Goal: Information Seeking & Learning: Learn about a topic

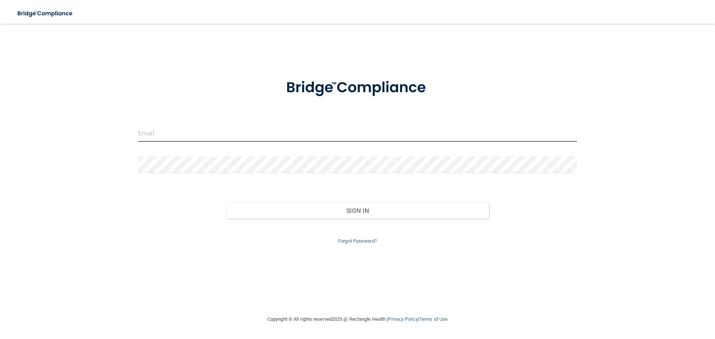
click at [165, 134] on input "email" at bounding box center [357, 133] width 439 height 17
type input "[EMAIL_ADDRESS][DOMAIN_NAME]"
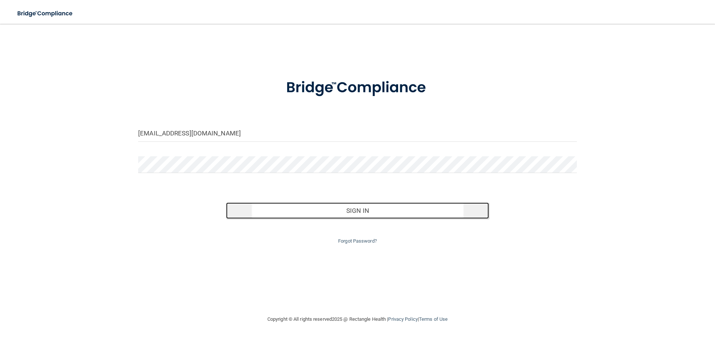
click at [363, 211] on button "Sign In" at bounding box center [357, 211] width 263 height 16
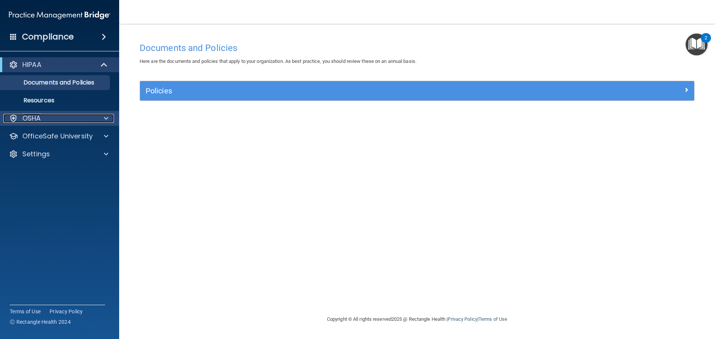
click at [103, 122] on div at bounding box center [105, 118] width 19 height 9
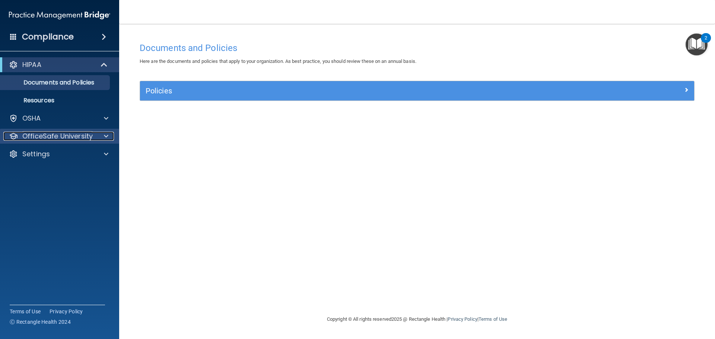
click at [109, 136] on div at bounding box center [105, 136] width 19 height 9
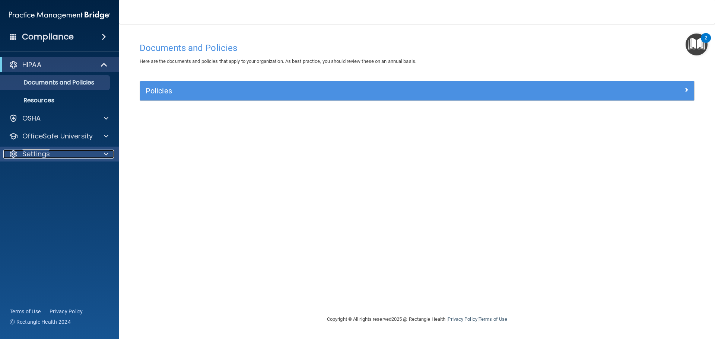
click at [104, 156] on span at bounding box center [106, 154] width 4 height 9
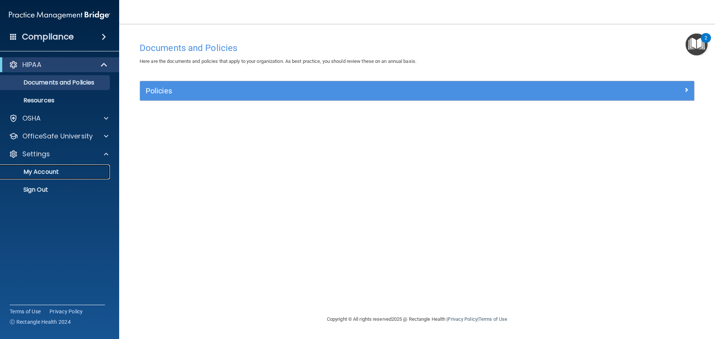
click at [54, 171] on p "My Account" at bounding box center [56, 171] width 102 height 7
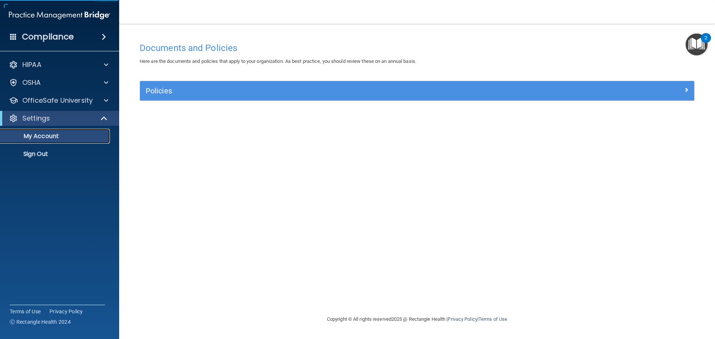
click at [62, 139] on p "My Account" at bounding box center [56, 136] width 102 height 7
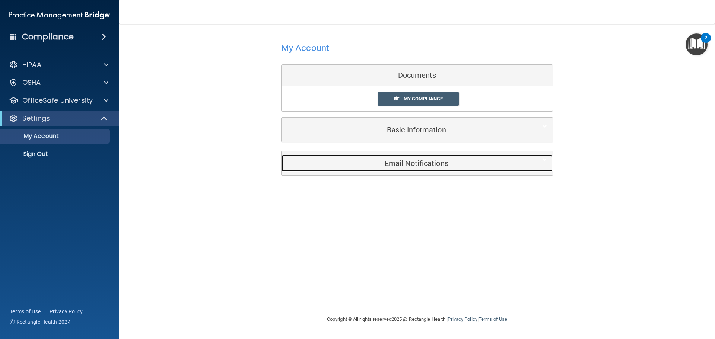
click at [414, 165] on h5 "Email Notifications" at bounding box center [405, 163] width 237 height 8
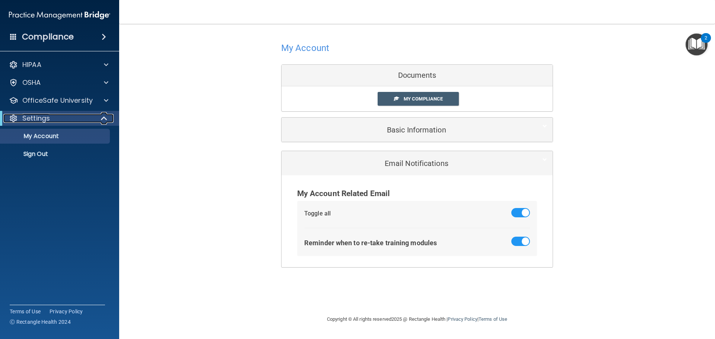
click at [102, 123] on span at bounding box center [105, 118] width 6 height 9
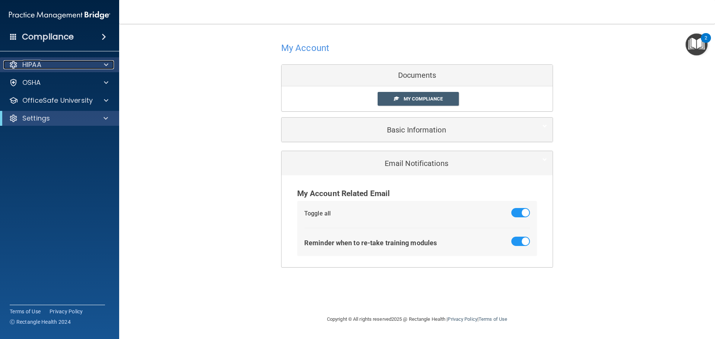
click at [68, 66] on div "HIPAA" at bounding box center [49, 64] width 92 height 9
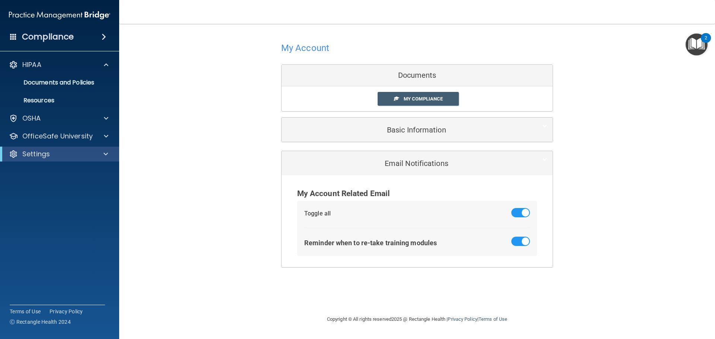
click at [102, 36] on span at bounding box center [104, 36] width 4 height 9
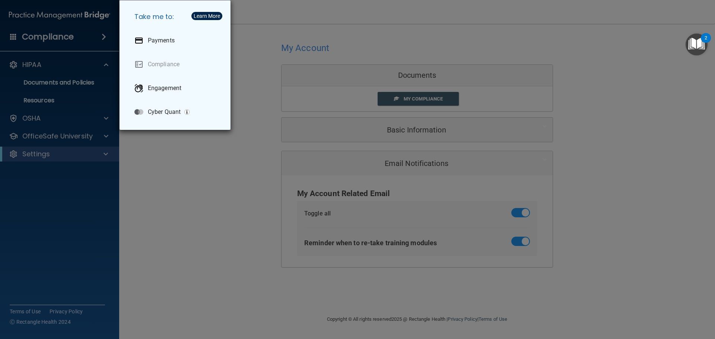
click at [102, 36] on div "Take me to: Payments Compliance Engagement Cyber Quant" at bounding box center [357, 169] width 715 height 339
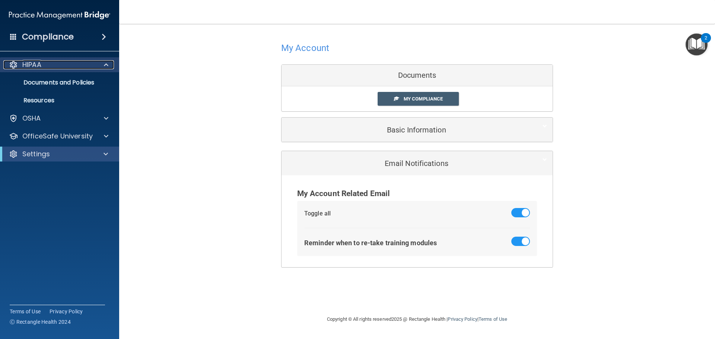
click at [36, 65] on p "HIPAA" at bounding box center [31, 64] width 19 height 9
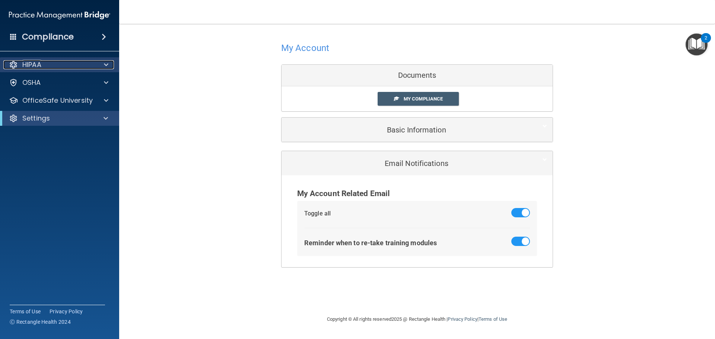
click at [36, 65] on p "HIPAA" at bounding box center [31, 64] width 19 height 9
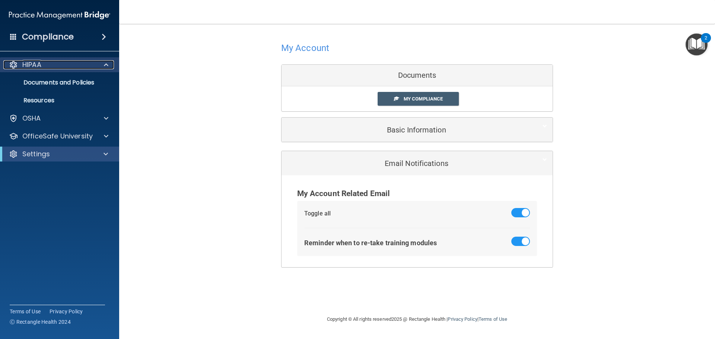
click at [36, 67] on p "HIPAA" at bounding box center [31, 64] width 19 height 9
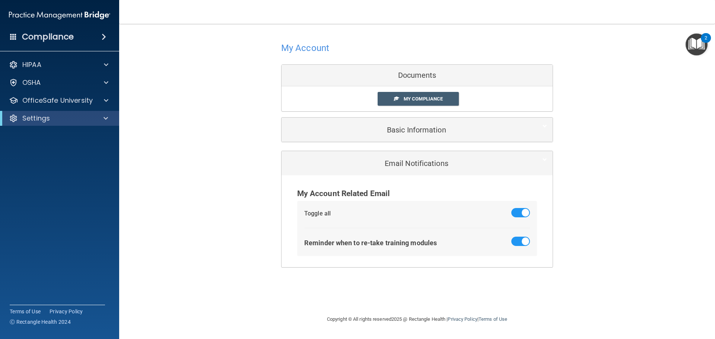
click at [698, 43] on img "Open Resource Center, 2 new notifications" at bounding box center [696, 45] width 22 height 22
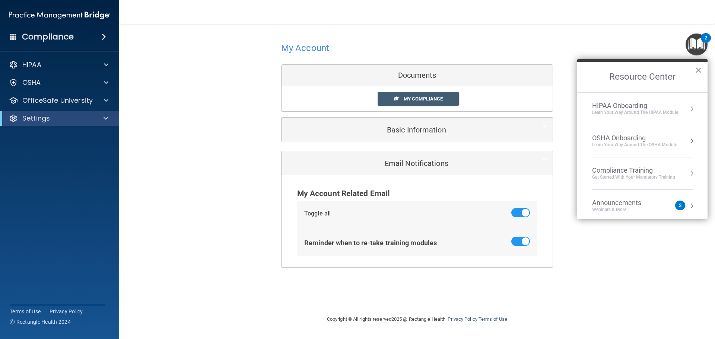
click at [698, 70] on button "×" at bounding box center [698, 70] width 7 height 12
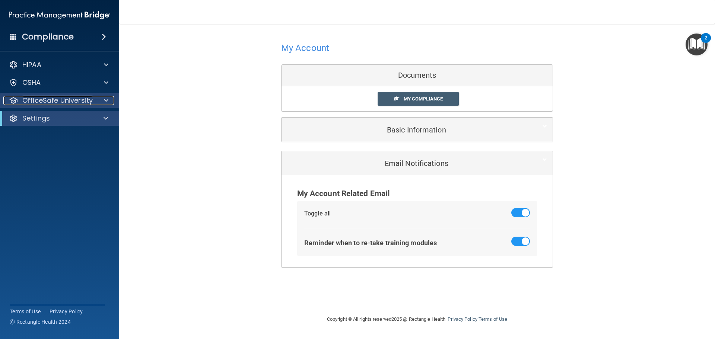
click at [101, 100] on div at bounding box center [105, 100] width 19 height 9
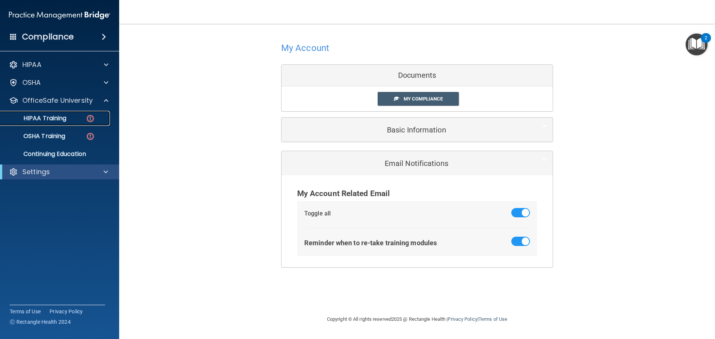
click at [63, 122] on p "HIPAA Training" at bounding box center [35, 118] width 61 height 7
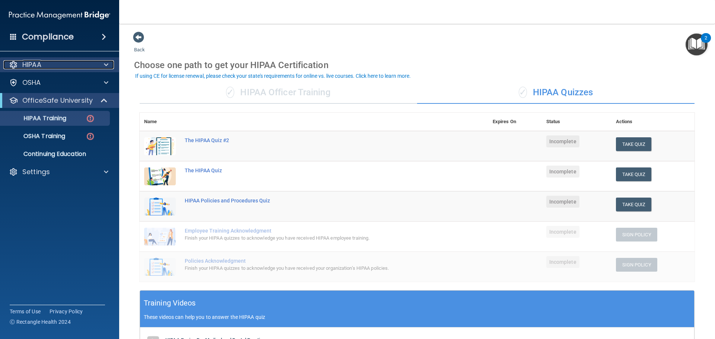
click at [93, 65] on div "HIPAA" at bounding box center [49, 64] width 92 height 9
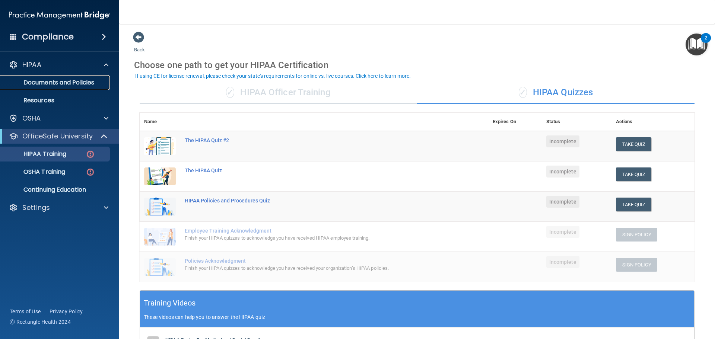
click at [65, 83] on p "Documents and Policies" at bounding box center [56, 82] width 102 height 7
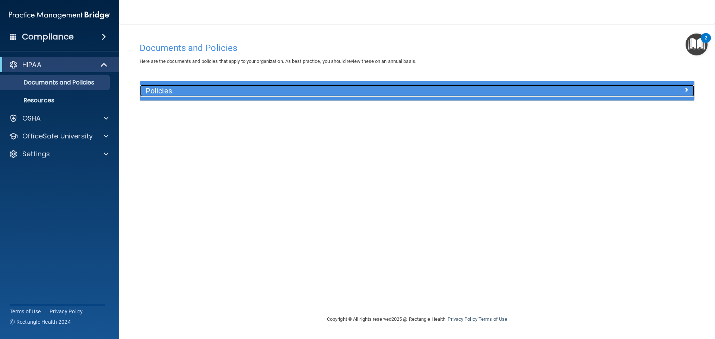
click at [188, 92] on h5 "Policies" at bounding box center [348, 91] width 404 height 8
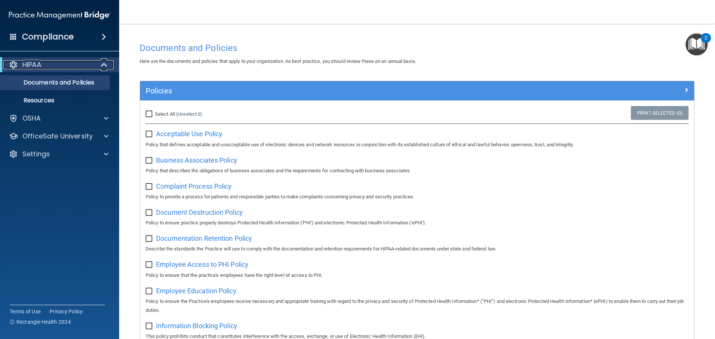
click at [100, 66] on div at bounding box center [104, 64] width 18 height 9
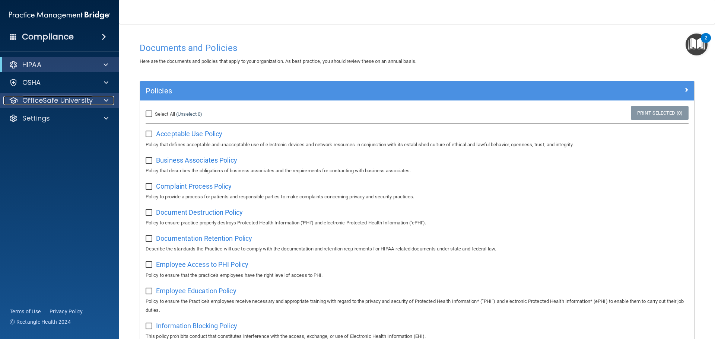
click at [105, 102] on span at bounding box center [106, 100] width 4 height 9
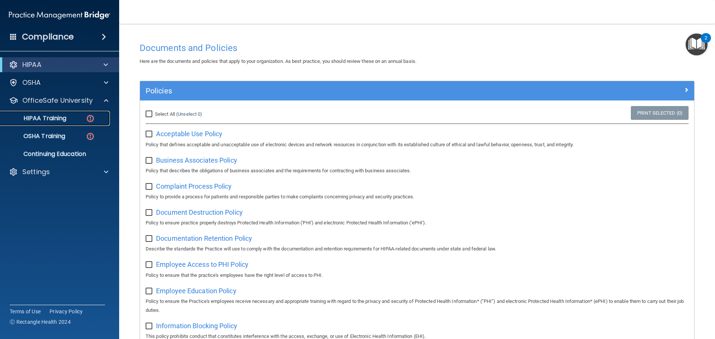
click at [46, 120] on p "HIPAA Training" at bounding box center [35, 118] width 61 height 7
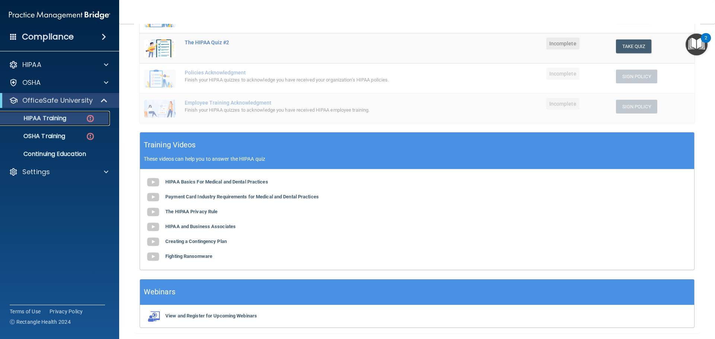
scroll to position [145, 0]
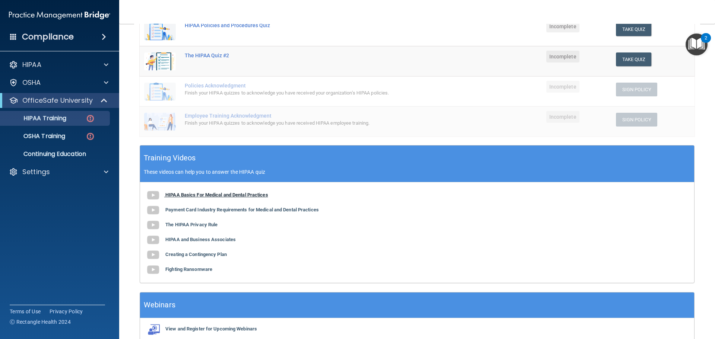
click at [189, 197] on b "HIPAA Basics For Medical and Dental Practices" at bounding box center [216, 195] width 103 height 6
